Goal: Book appointment/travel/reservation

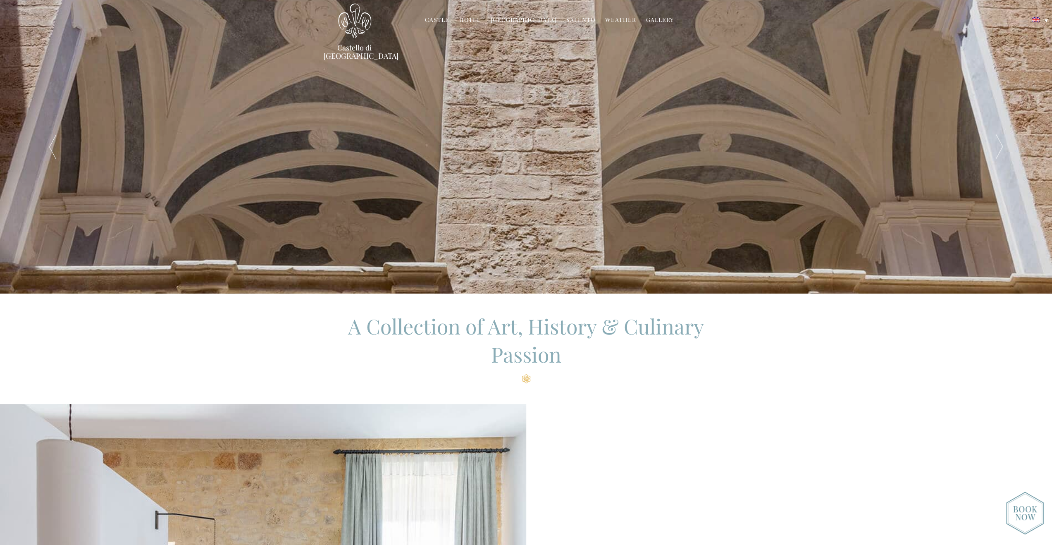
click at [473, 18] on link "Hotel" at bounding box center [469, 21] width 21 height 10
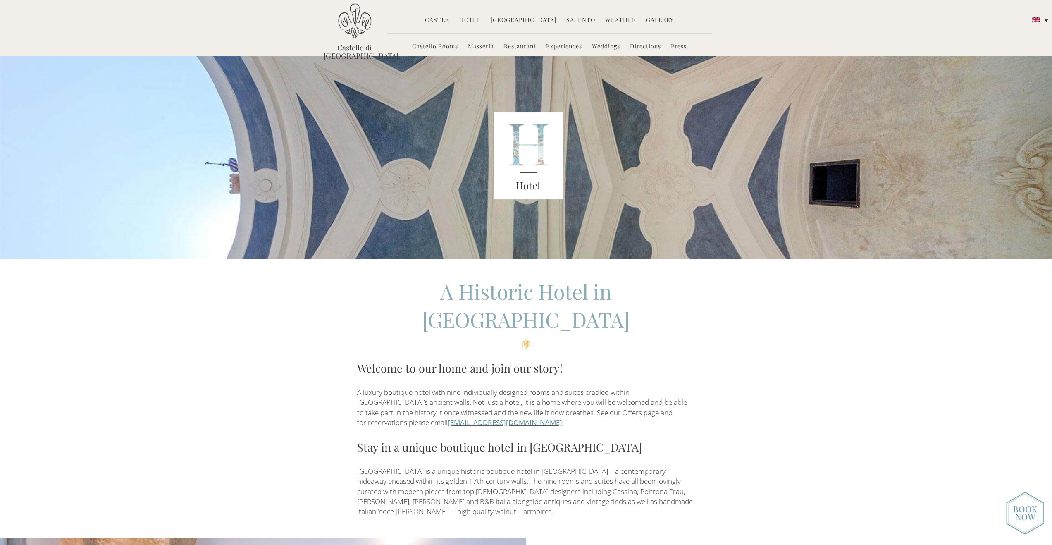
click at [534, 166] on img at bounding box center [528, 155] width 69 height 87
click at [532, 187] on h3 "Hotel" at bounding box center [528, 185] width 69 height 15
click at [520, 45] on link "Restaurant" at bounding box center [520, 47] width 32 height 10
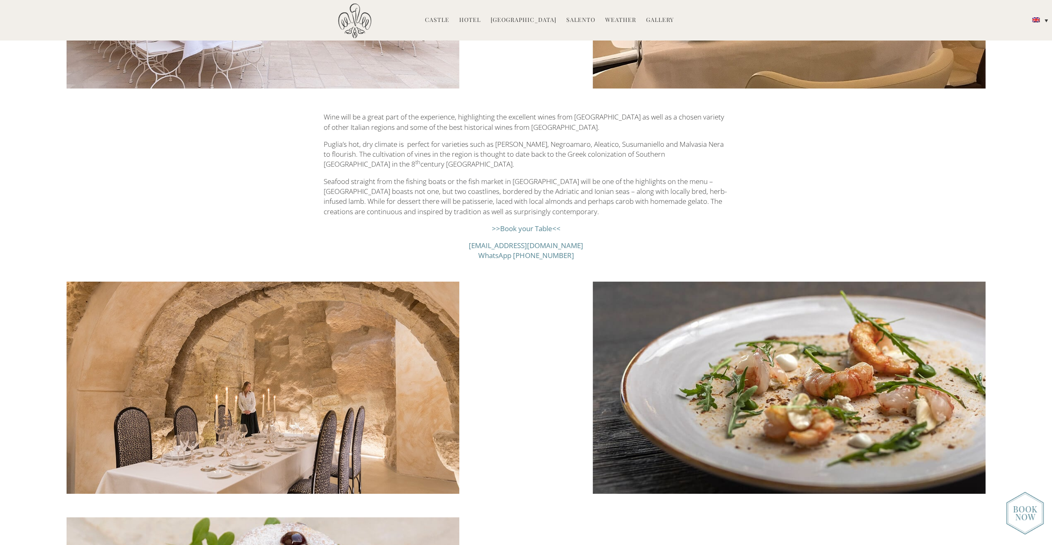
scroll to position [1240, 0]
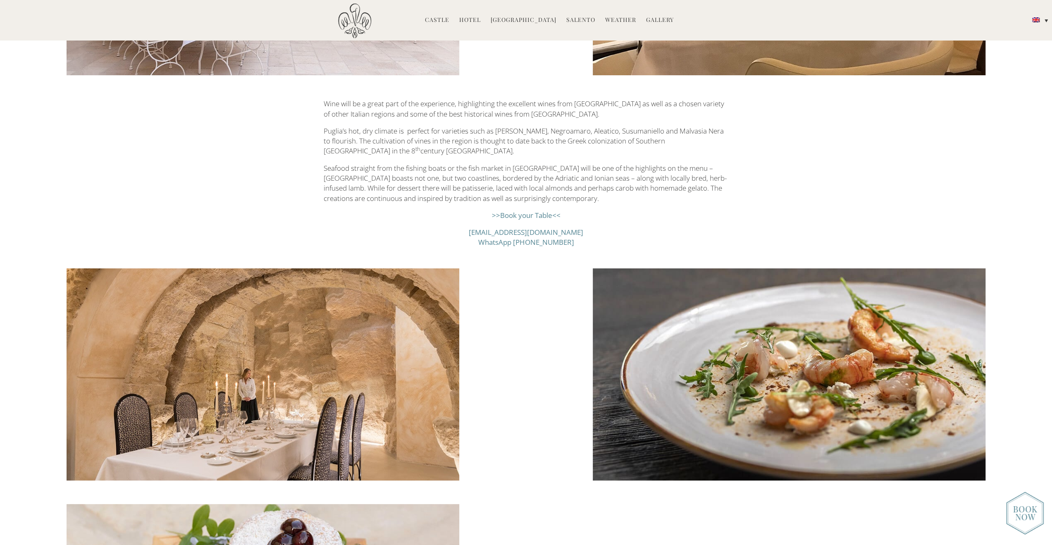
click at [546, 214] on link ">>Book your Table<<" at bounding box center [526, 215] width 69 height 10
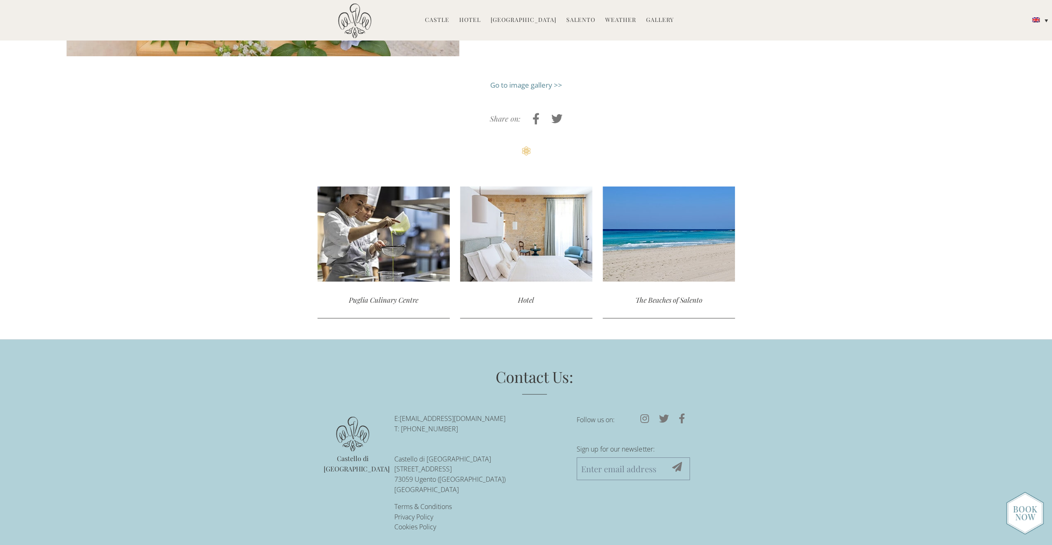
scroll to position [1902, 0]
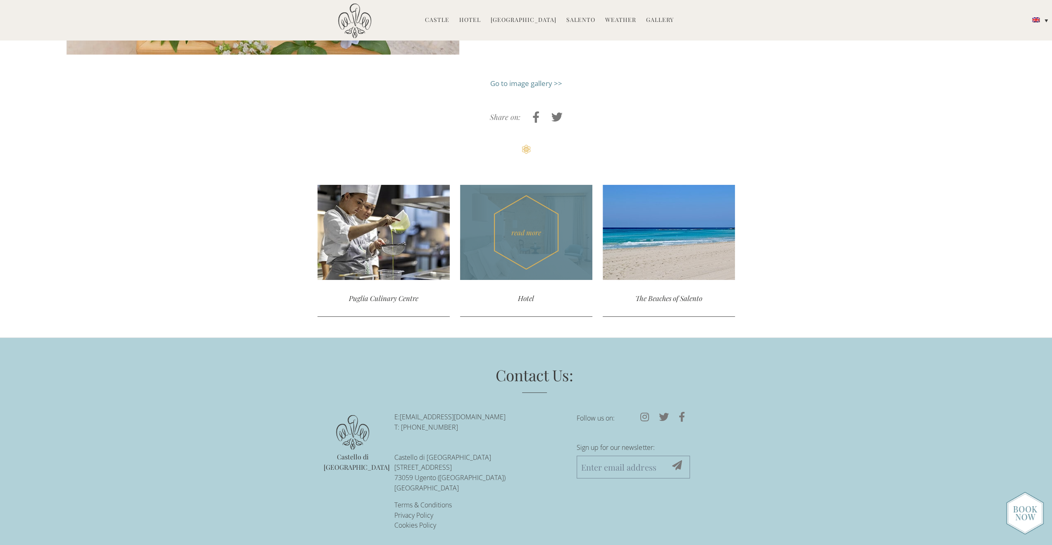
click at [542, 260] on div "read more" at bounding box center [526, 232] width 132 height 95
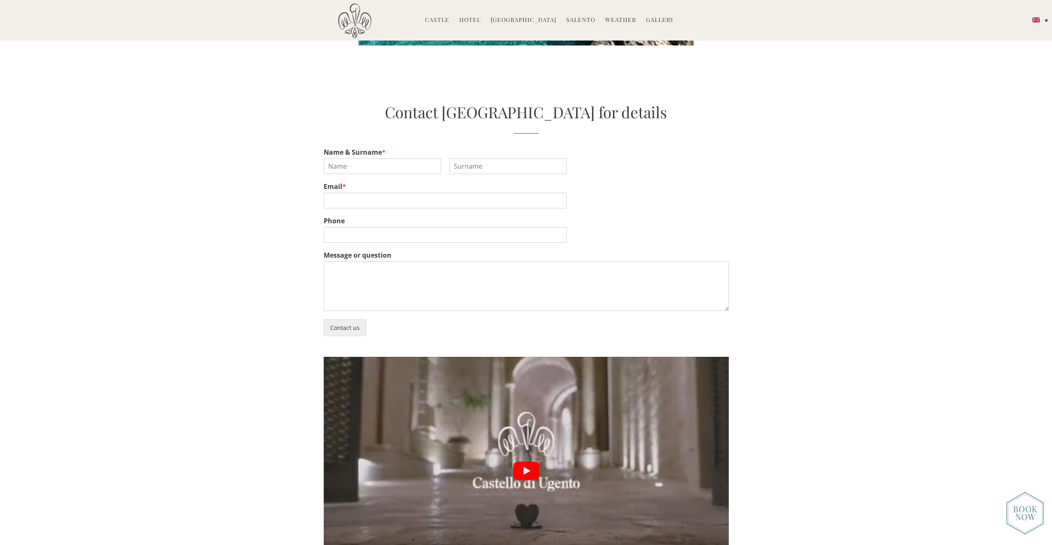
scroll to position [2067, 0]
